Goal: Complete application form

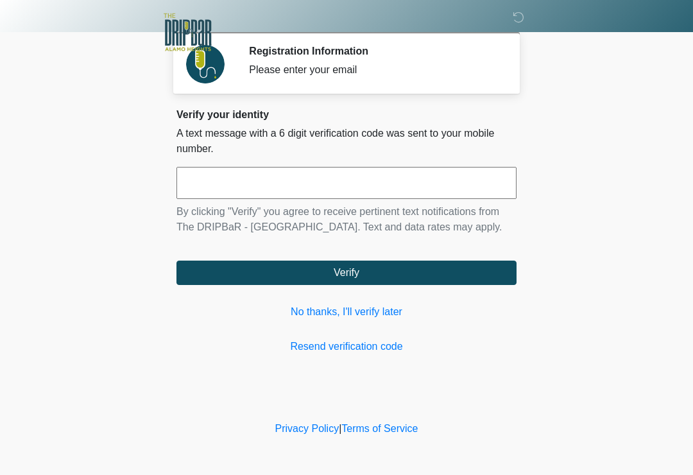
scroll to position [161, 28]
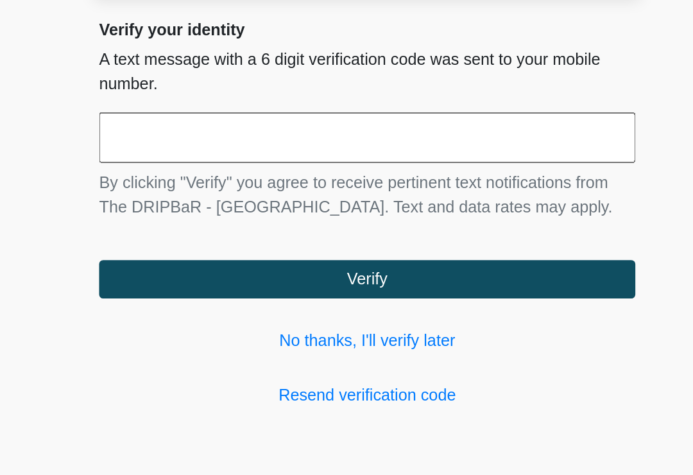
click at [276, 167] on input "text" at bounding box center [346, 183] width 340 height 32
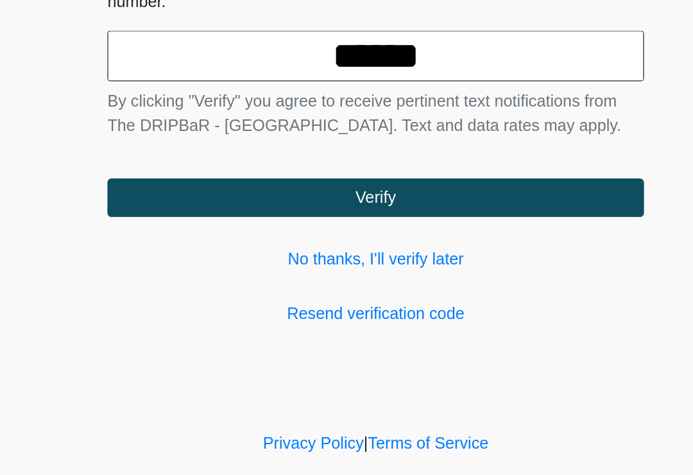
type input "******"
click at [289, 260] on button "Verify" at bounding box center [346, 272] width 340 height 24
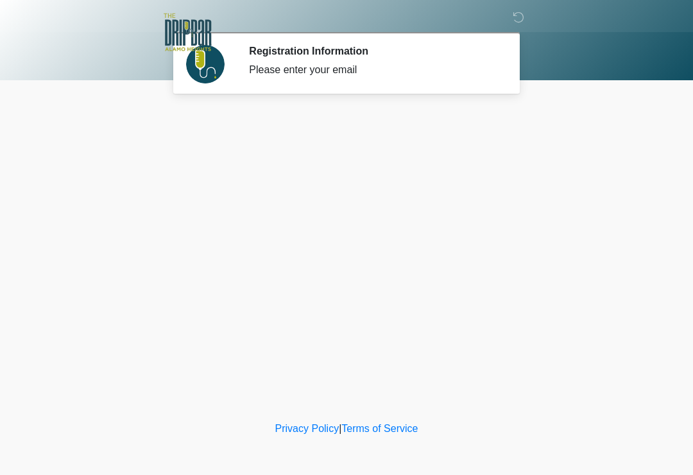
click at [323, 71] on div "Please enter your email" at bounding box center [373, 69] width 248 height 15
click at [337, 255] on div "‎ ‎ ‎ Registration Information Please enter your email Please connect to Wi-Fi …" at bounding box center [346, 209] width 385 height 392
click at [328, 69] on div "Please enter your email" at bounding box center [373, 69] width 248 height 15
click at [414, 230] on div "‎ ‎ ‎ Registration Information Please enter your email Please connect to Wi-Fi …" at bounding box center [346, 209] width 385 height 392
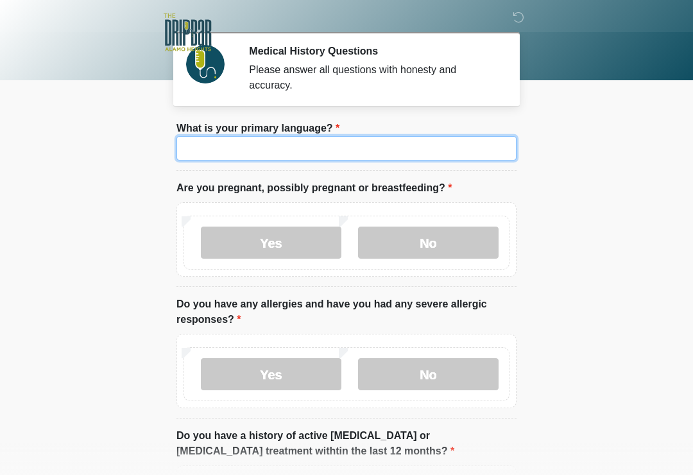
click at [305, 155] on input "What is your primary language?" at bounding box center [346, 148] width 340 height 24
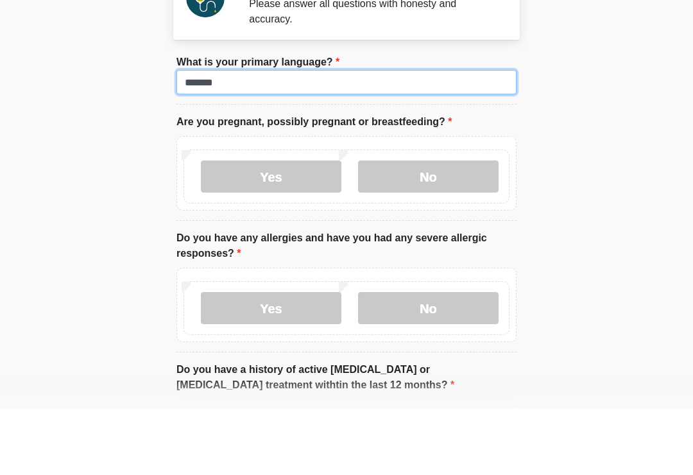
type input "*******"
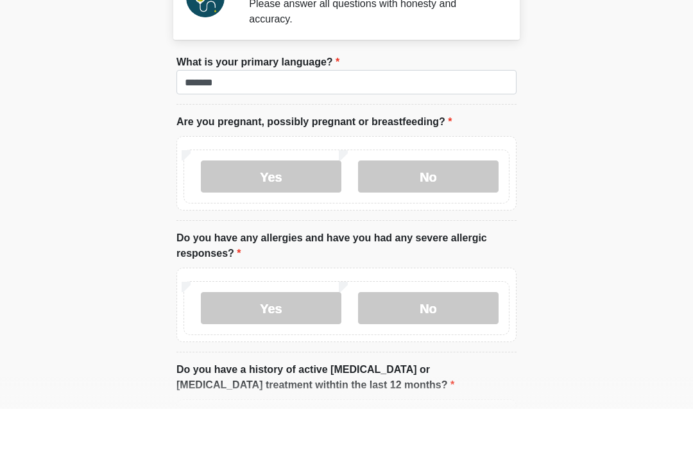
click at [426, 226] on label "No" at bounding box center [428, 242] width 140 height 32
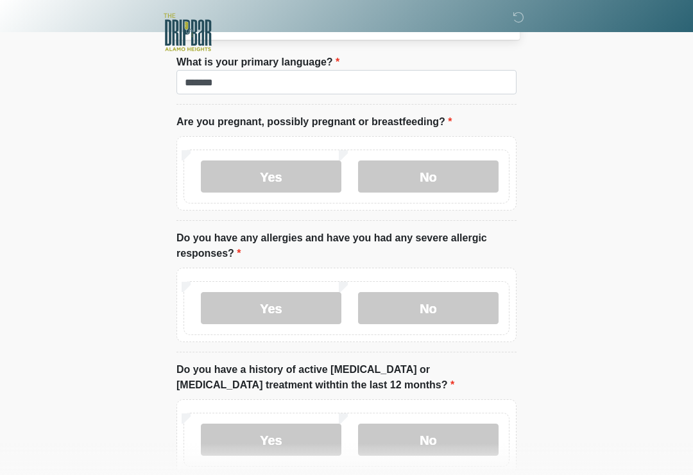
click at [439, 308] on label "No" at bounding box center [428, 308] width 140 height 32
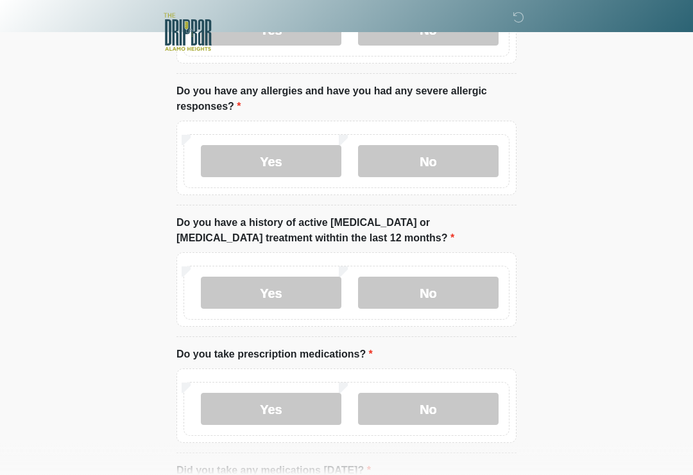
scroll to position [222, 0]
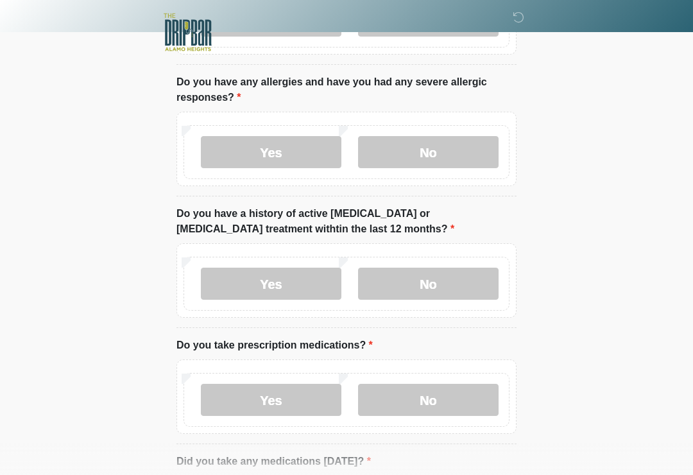
click at [426, 280] on label "No" at bounding box center [428, 283] width 140 height 32
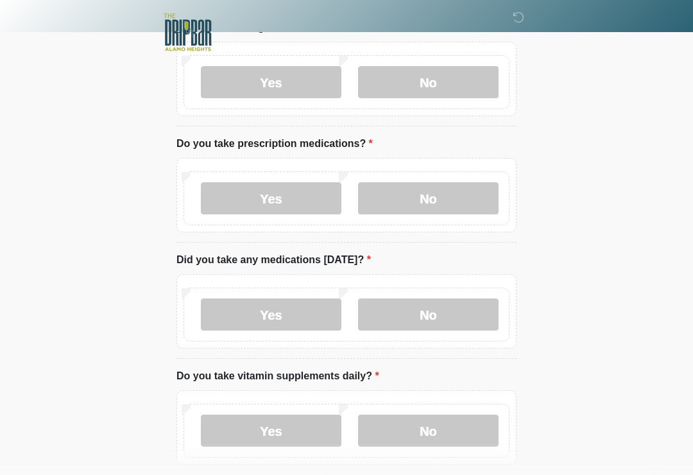
scroll to position [425, 0]
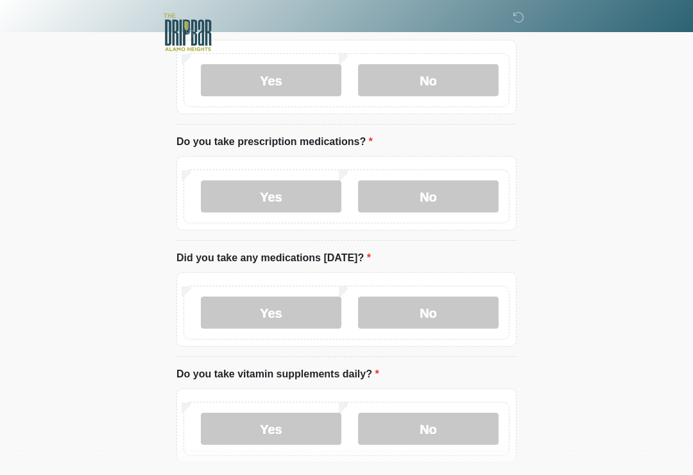
click at [434, 316] on label "No" at bounding box center [428, 312] width 140 height 32
click at [425, 428] on label "No" at bounding box center [428, 428] width 140 height 32
click at [423, 196] on label "No" at bounding box center [428, 196] width 140 height 32
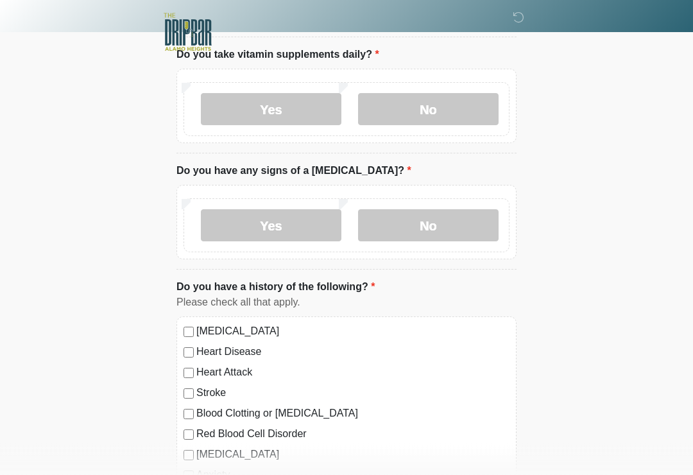
scroll to position [733, 0]
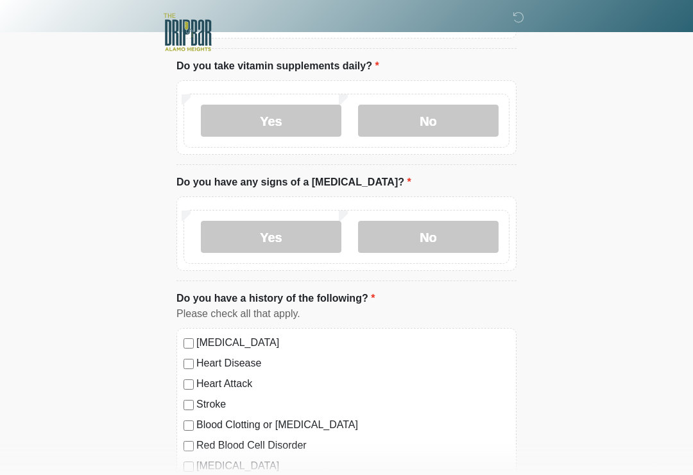
click at [456, 233] on label "No" at bounding box center [428, 237] width 140 height 32
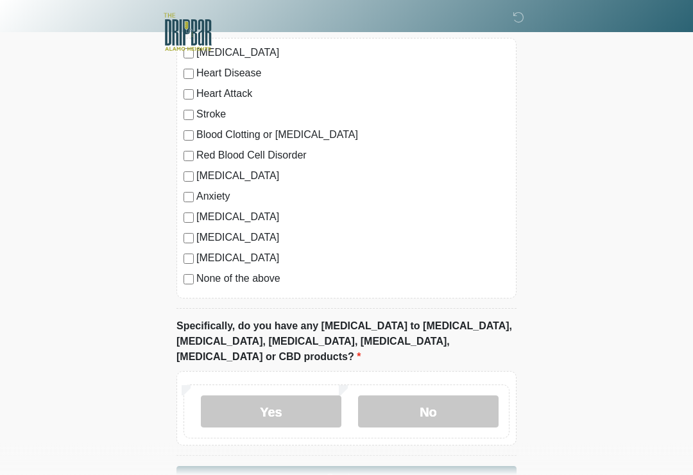
scroll to position [1026, 0]
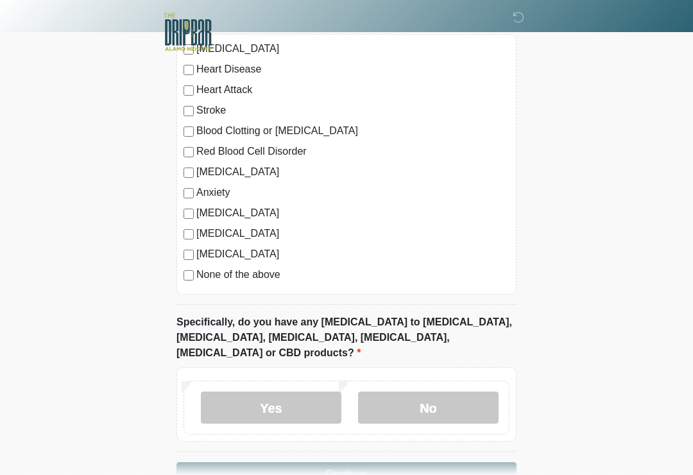
click at [403, 392] on label "No" at bounding box center [428, 408] width 140 height 32
click at [369, 462] on button "Continue" at bounding box center [346, 474] width 340 height 24
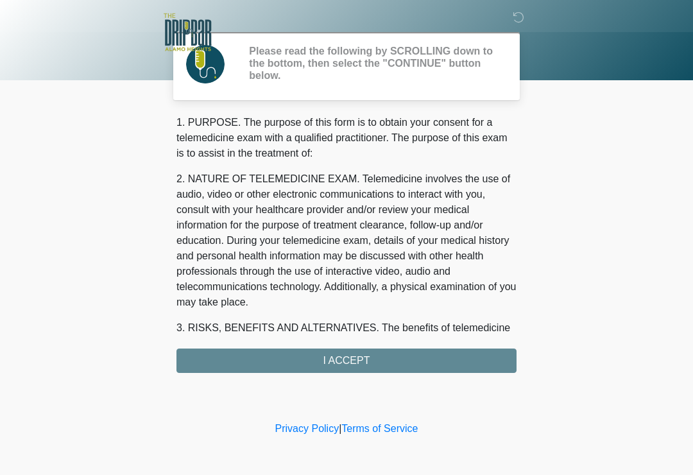
scroll to position [0, 0]
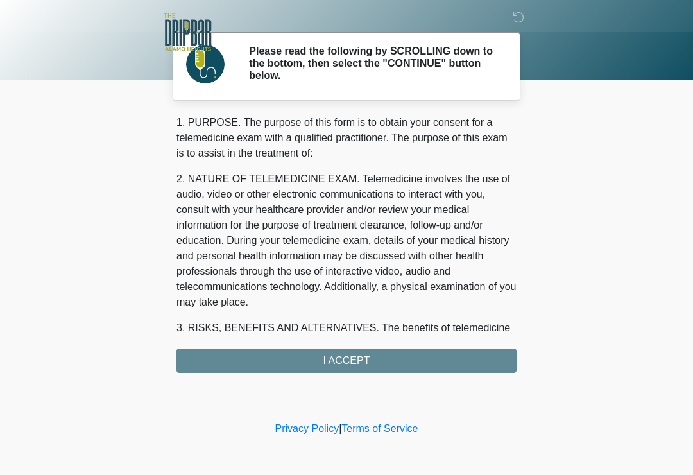
click at [344, 356] on div "1. PURPOSE. The purpose of this form is to obtain your consent for a telemedici…" at bounding box center [346, 244] width 340 height 258
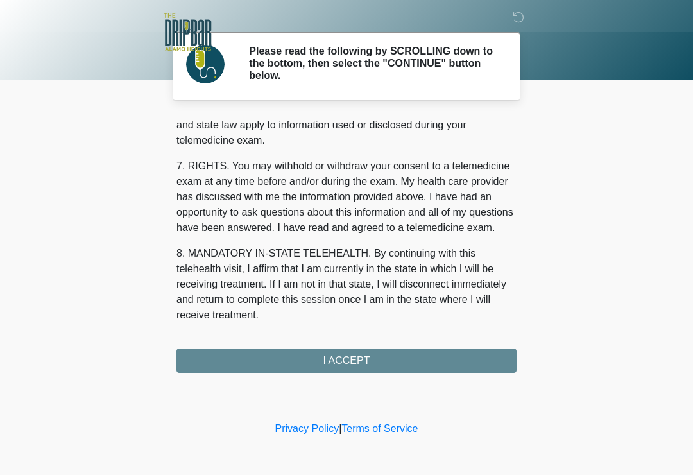
scroll to position [541, 0]
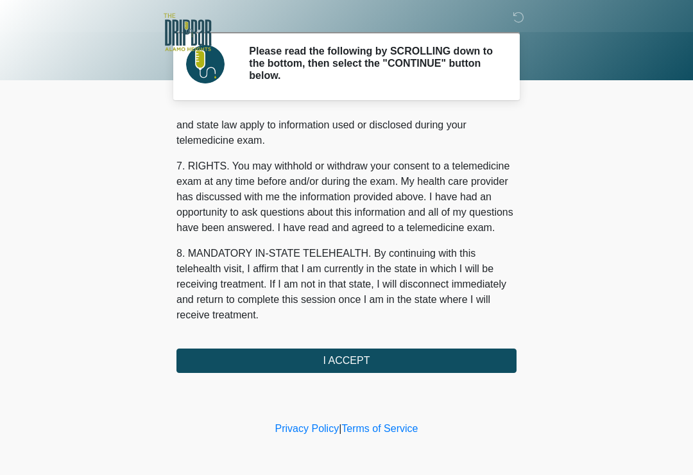
click at [353, 360] on button "I ACCEPT" at bounding box center [346, 360] width 340 height 24
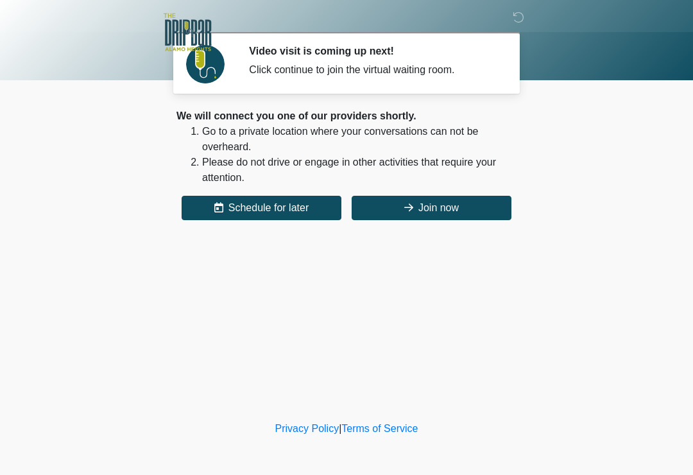
click at [420, 209] on button "Join now" at bounding box center [431, 208] width 160 height 24
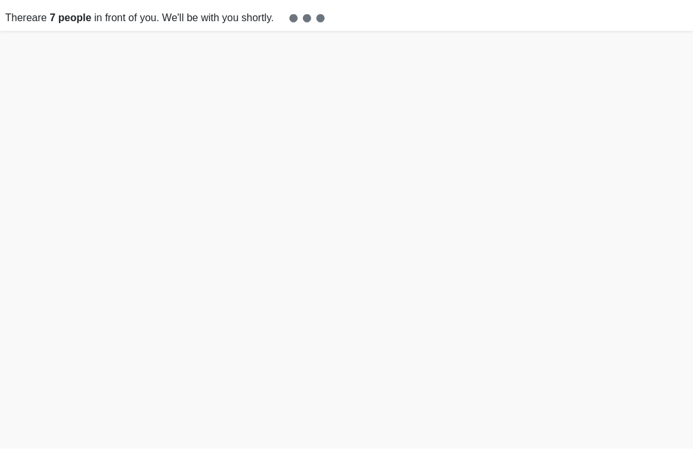
scroll to position [4, 0]
